Goal: Find specific page/section: Find specific page/section

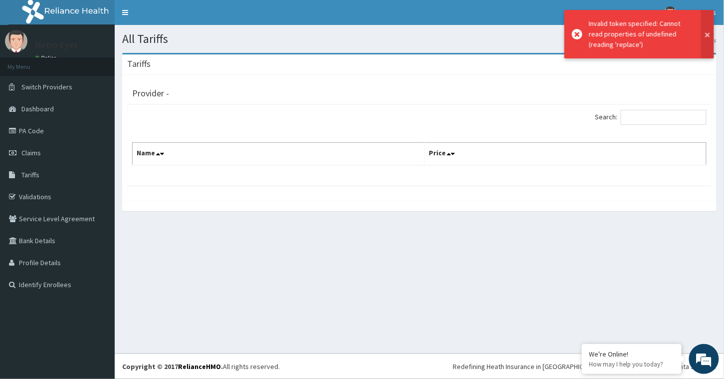
click at [707, 34] on button at bounding box center [707, 34] width 13 height 48
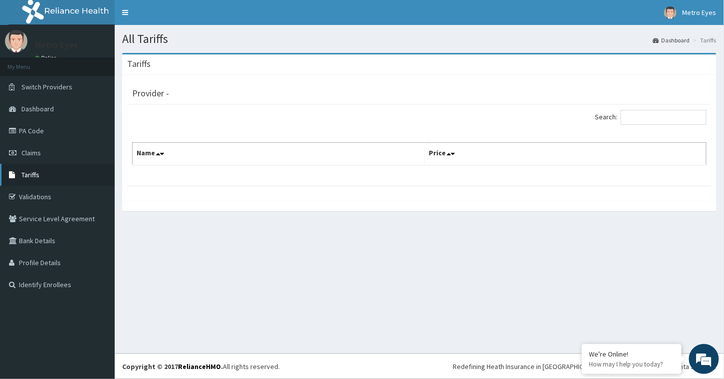
click at [35, 176] on span "Tariffs" at bounding box center [30, 174] width 18 height 9
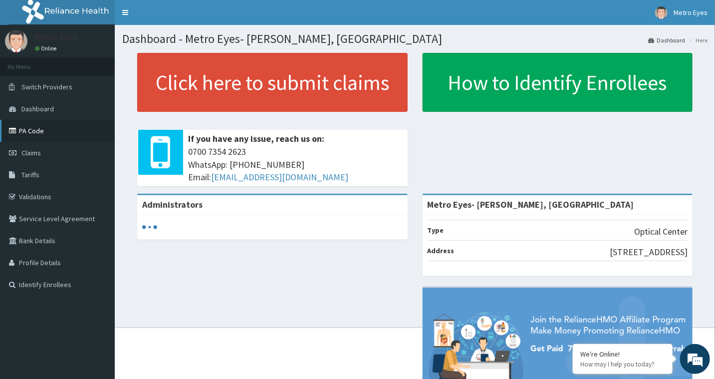
click at [57, 137] on link "PA Code" at bounding box center [57, 131] width 115 height 22
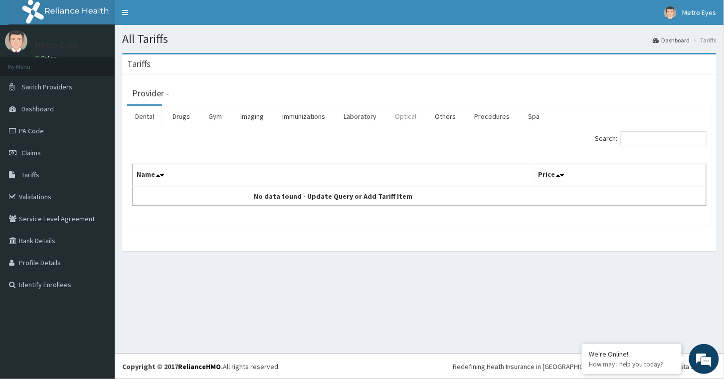
click at [416, 118] on link "Optical" at bounding box center [405, 116] width 37 height 21
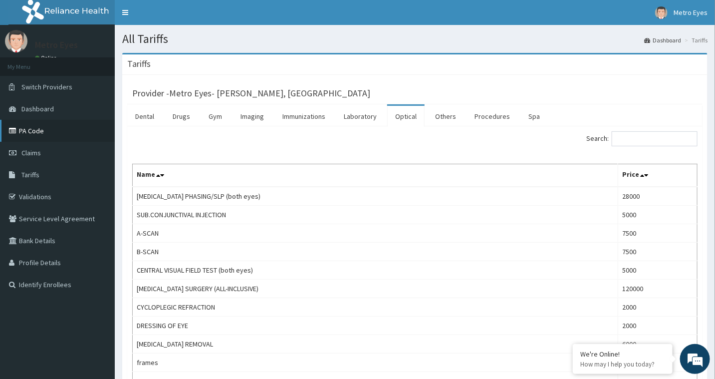
click at [43, 136] on link "PA Code" at bounding box center [57, 131] width 115 height 22
